Goal: Task Accomplishment & Management: Manage account settings

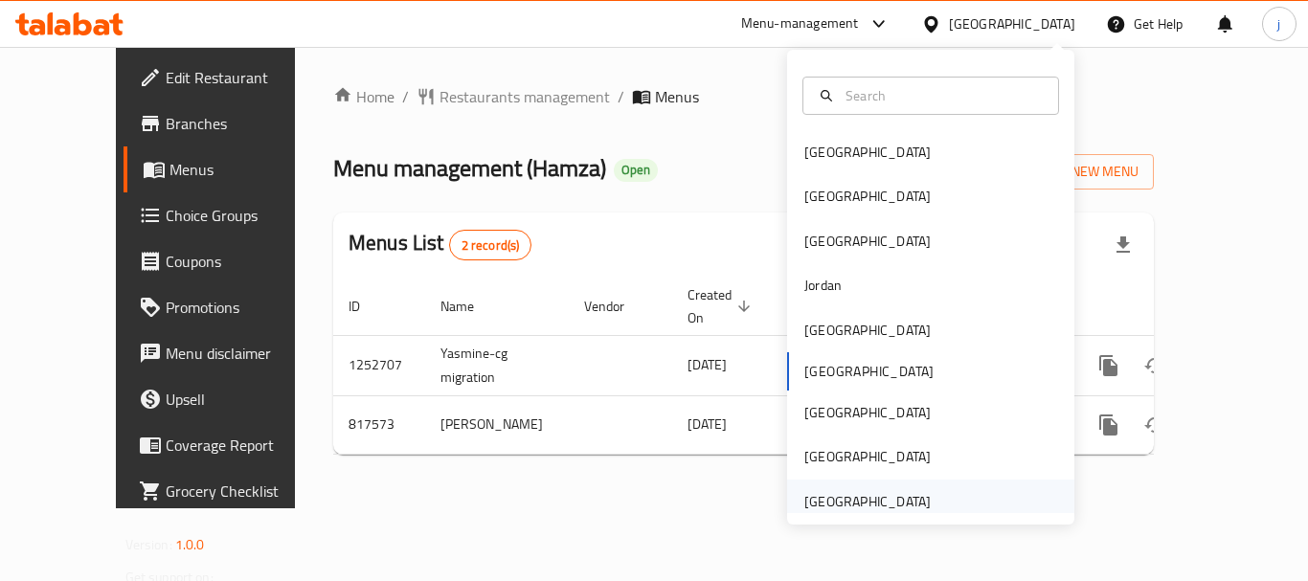
click at [838, 501] on div "United Arab Emirates" at bounding box center [867, 501] width 126 height 21
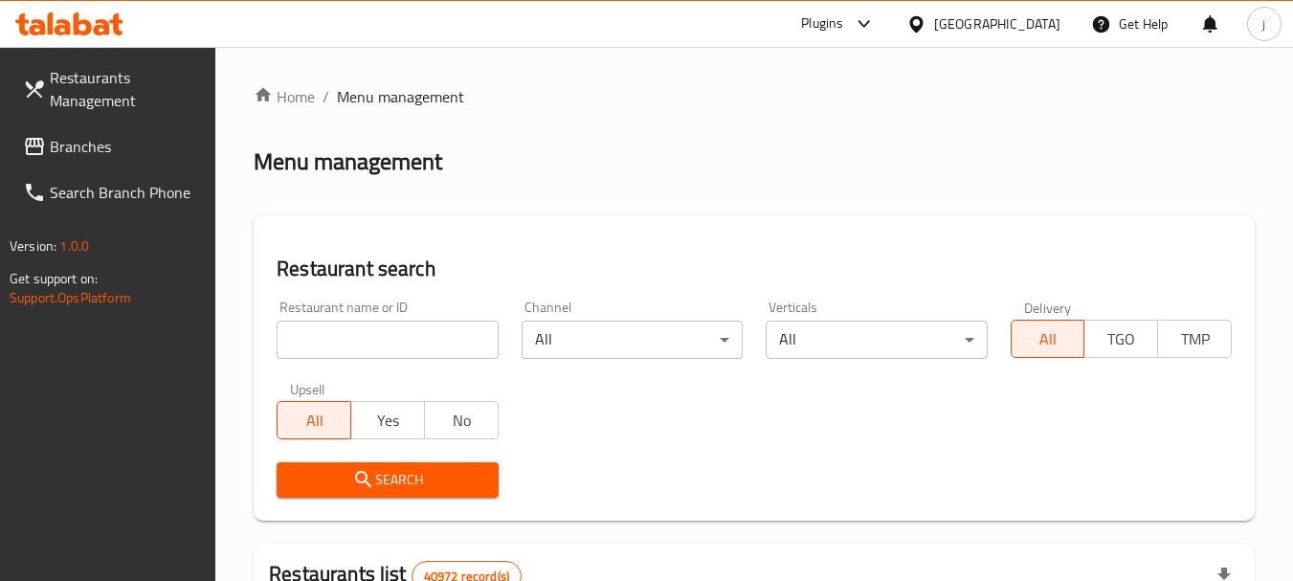
drag, startPoint x: 145, startPoint y: 143, endPoint x: 111, endPoint y: 159, distance: 37.2
click at [145, 143] on span "Branches" at bounding box center [125, 146] width 151 height 23
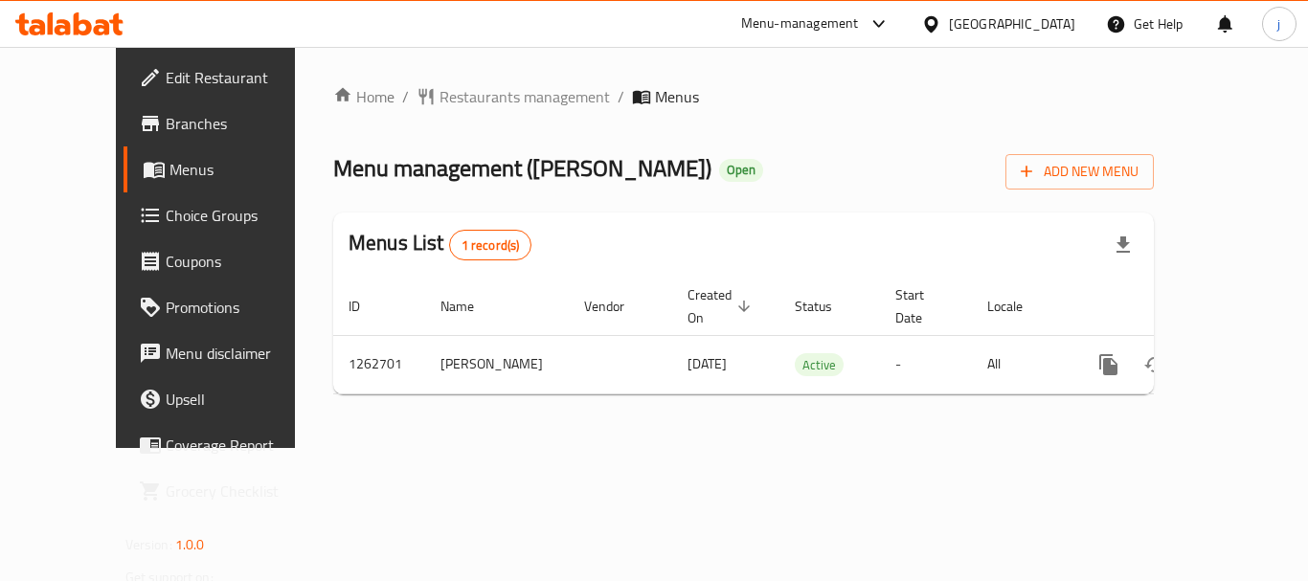
click at [935, 37] on div "[GEOGRAPHIC_DATA]" at bounding box center [998, 24] width 185 height 46
click at [933, 17] on icon at bounding box center [930, 23] width 13 height 16
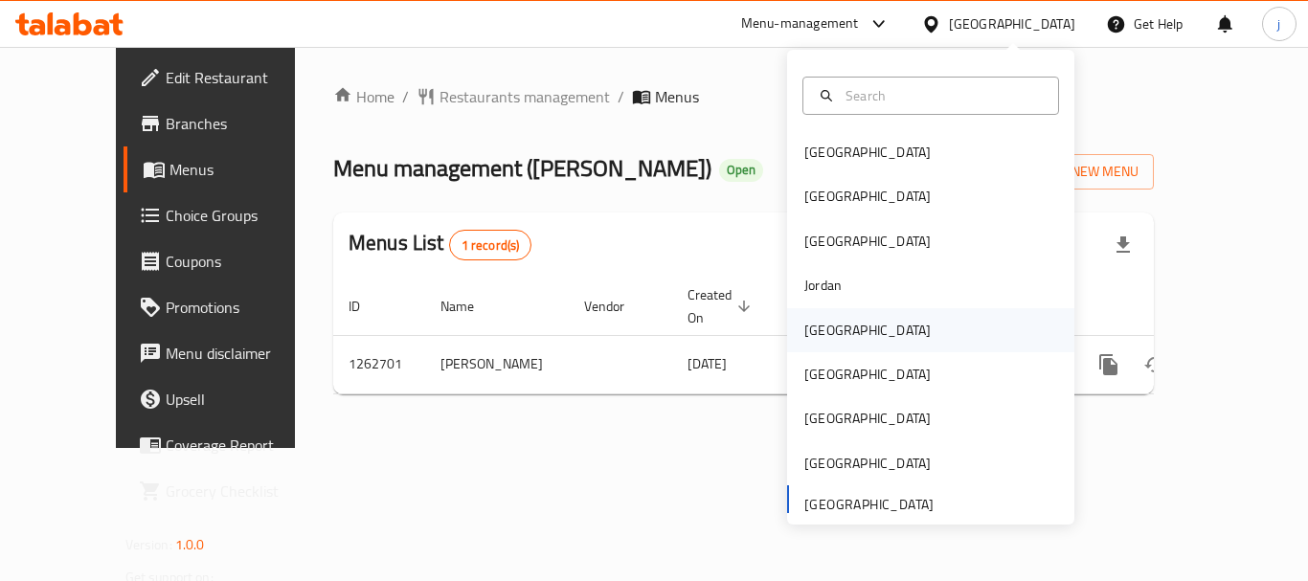
click at [808, 336] on div "[GEOGRAPHIC_DATA]" at bounding box center [867, 330] width 126 height 21
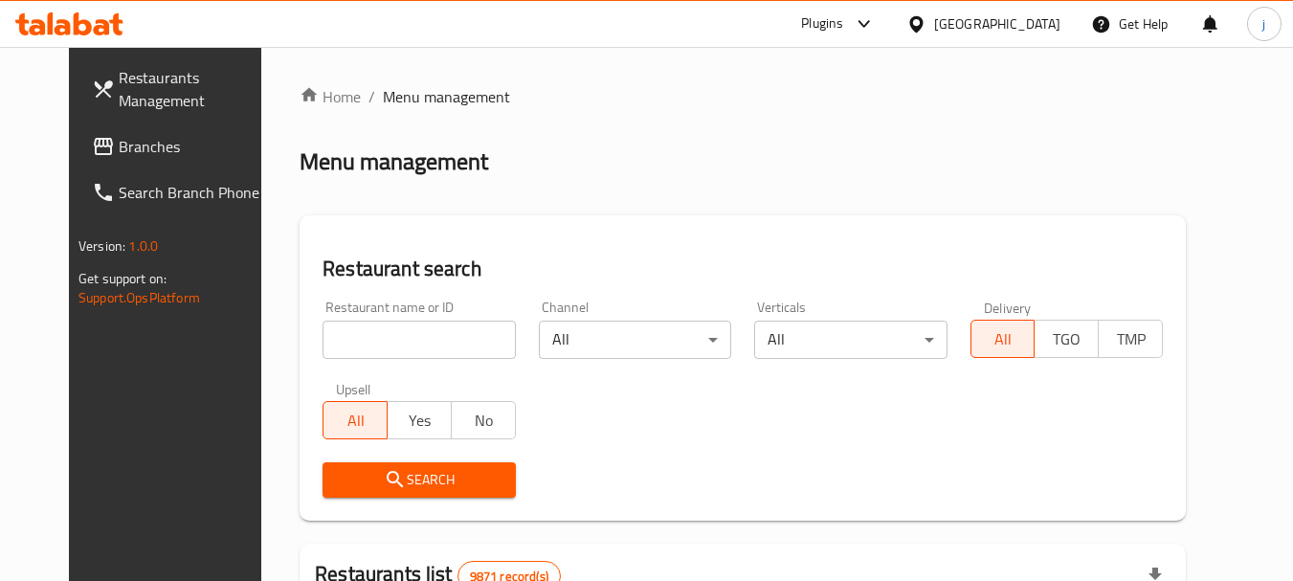
click at [158, 158] on link "Branches" at bounding box center [181, 146] width 209 height 46
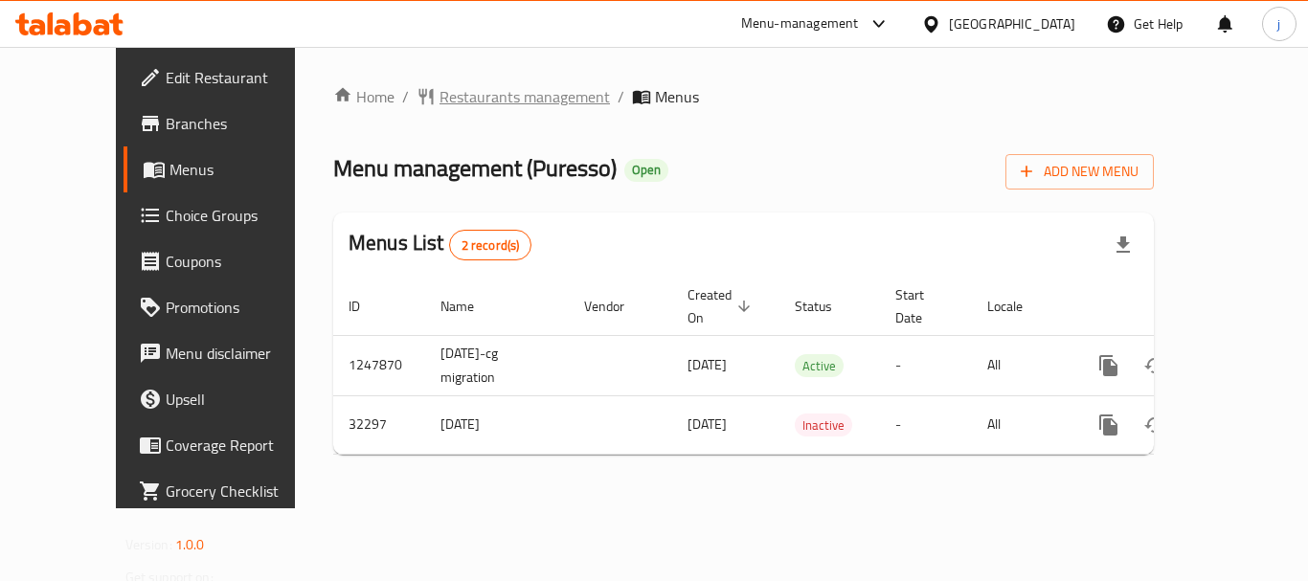
click at [439, 108] on span "Restaurants management" at bounding box center [524, 96] width 170 height 23
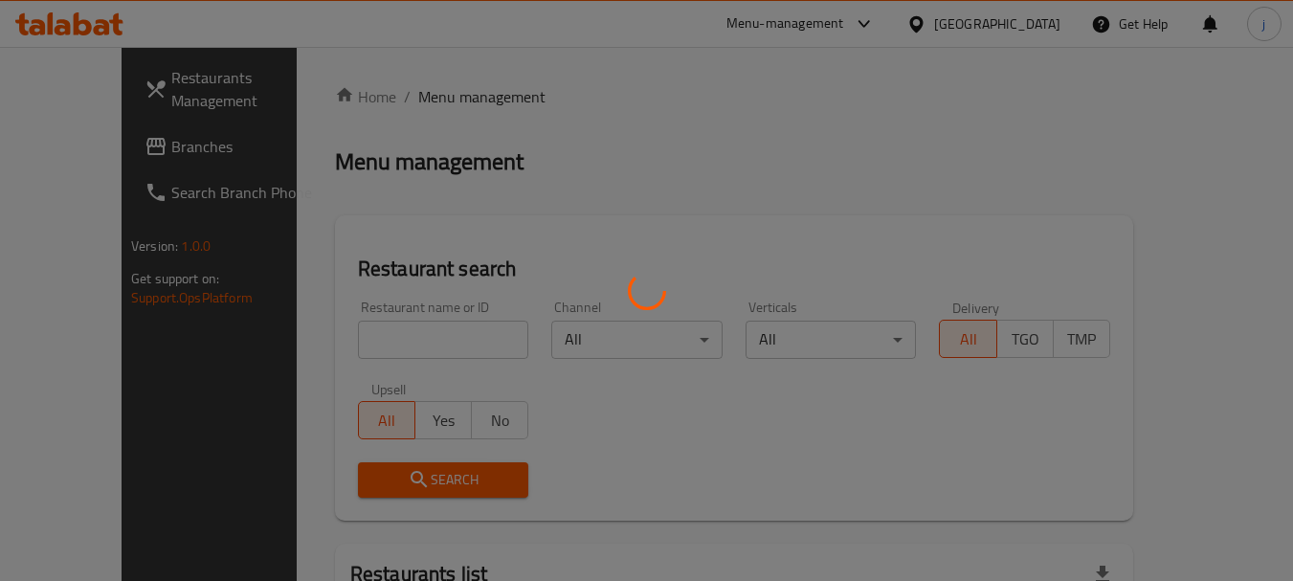
click at [113, 165] on div at bounding box center [646, 290] width 1293 height 581
click at [114, 149] on div at bounding box center [646, 290] width 1293 height 581
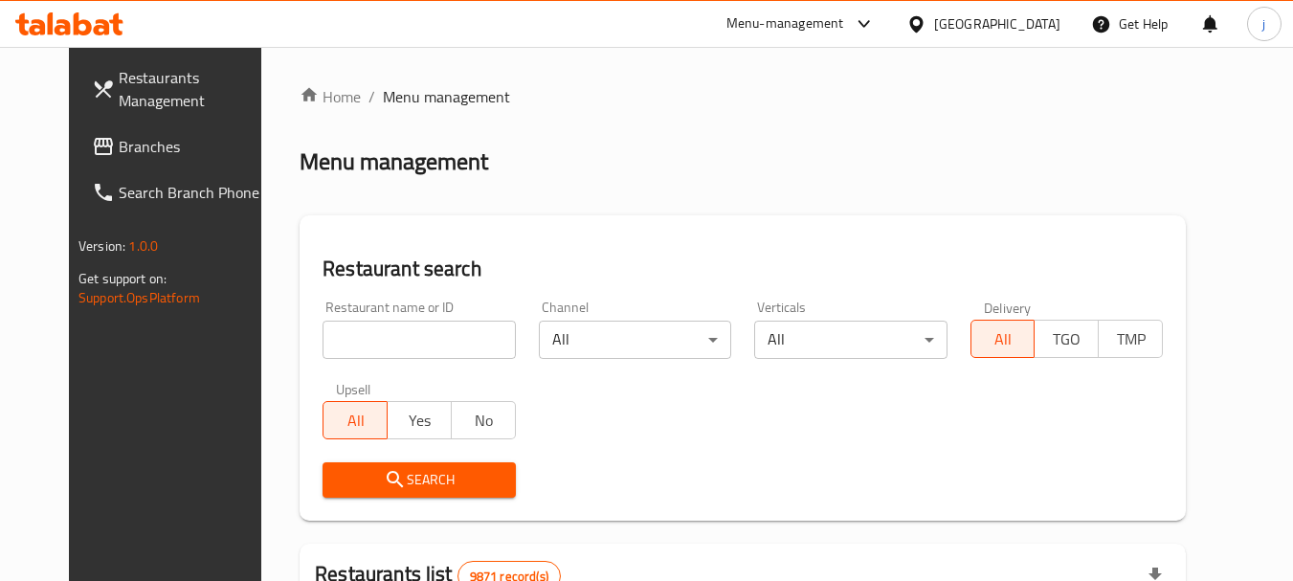
click at [119, 135] on span "Branches" at bounding box center [194, 146] width 151 height 23
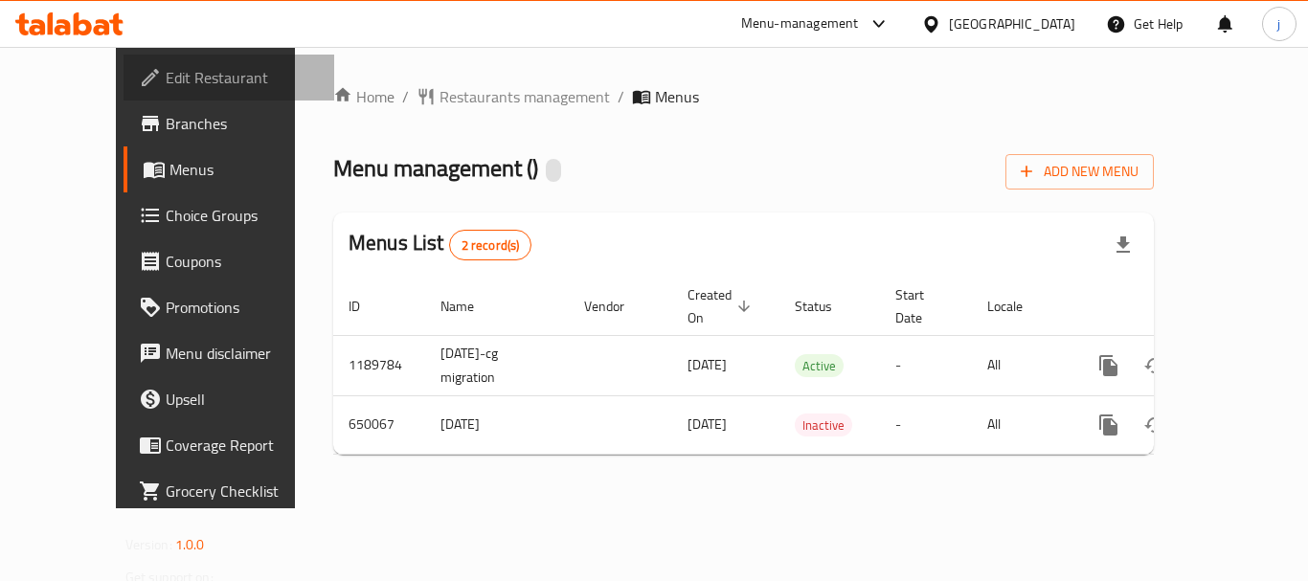
click at [166, 86] on span "Edit Restaurant" at bounding box center [242, 77] width 153 height 23
